Goal: Information Seeking & Learning: Find specific fact

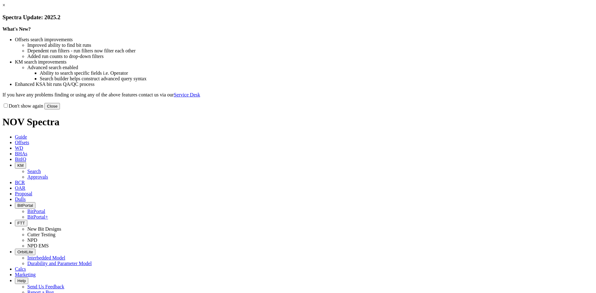
click at [60, 110] on button "Close" at bounding box center [52, 106] width 16 height 7
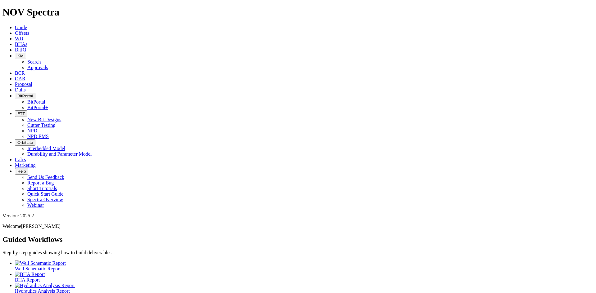
drag, startPoint x: 156, startPoint y: 12, endPoint x: 176, endPoint y: 10, distance: 20.0
click at [26, 47] on span "BitIQ" at bounding box center [20, 49] width 11 height 5
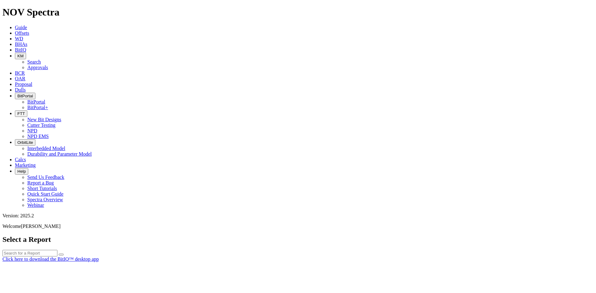
click at [0, 0] on div at bounding box center [0, 0] width 0 height 0
click at [24, 54] on span "KM" at bounding box center [20, 56] width 6 height 5
click at [41, 59] on link "Search" at bounding box center [34, 61] width 14 height 5
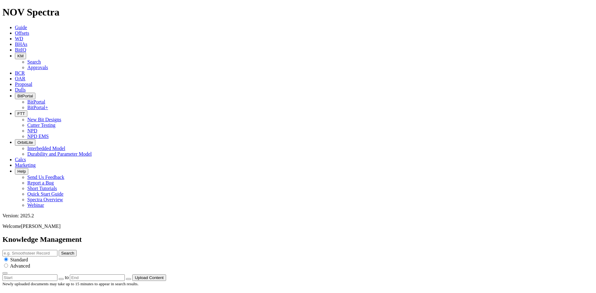
click at [57, 250] on input "text" at bounding box center [29, 253] width 55 height 7
type input "E1480"
click at [59, 250] on button "Search" at bounding box center [68, 253] width 18 height 7
click at [57, 250] on input "E1480" at bounding box center [29, 253] width 55 height 7
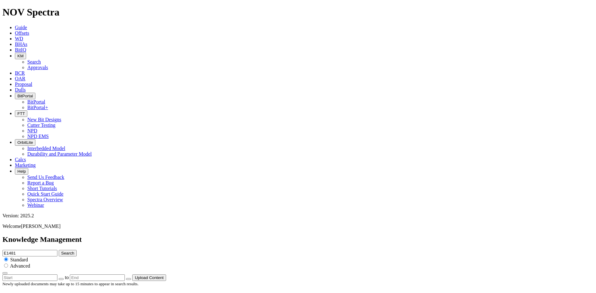
type input "E1481"
click at [59, 250] on button "Search" at bounding box center [68, 253] width 18 height 7
